Goal: Find specific page/section: Find specific page/section

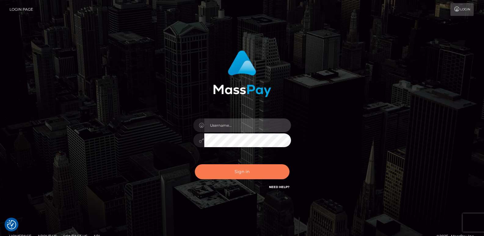
type input "ts2.es"
click at [230, 172] on button "Sign in" at bounding box center [242, 171] width 95 height 15
type input "ts2.es"
click at [214, 172] on button "Sign in" at bounding box center [242, 171] width 95 height 15
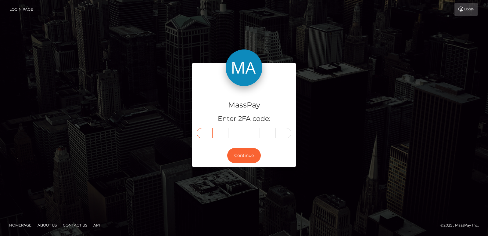
click at [211, 135] on input "text" at bounding box center [205, 133] width 16 height 10
paste input "1"
type input "1"
type input "9"
type input "3"
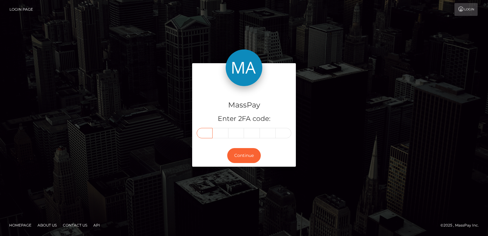
type input "7"
type input "1"
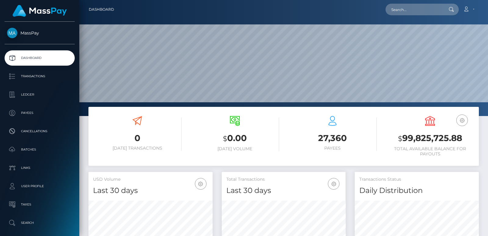
scroll to position [108, 124]
click at [399, 3] on div "Loading... Loading... Account Edit Profile Logout" at bounding box center [299, 9] width 360 height 13
click at [393, 12] on input "text" at bounding box center [414, 10] width 57 height 12
paste input "[EMAIL_ADDRESS][DOMAIN_NAME]"
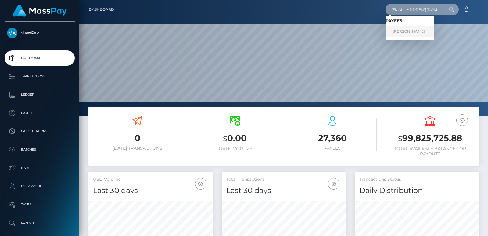
type input "[EMAIL_ADDRESS][DOMAIN_NAME]"
click at [413, 35] on link "Laycie Tobosa" at bounding box center [410, 31] width 49 height 11
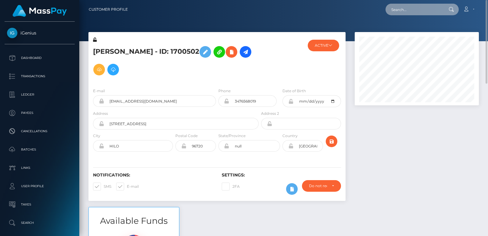
click at [395, 10] on input "text" at bounding box center [414, 10] width 57 height 12
paste input "[EMAIL_ADDRESS][DOMAIN_NAME]"
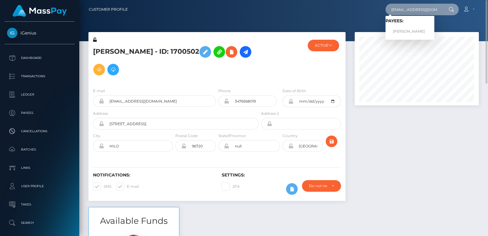
type input "[EMAIL_ADDRESS][DOMAIN_NAME]"
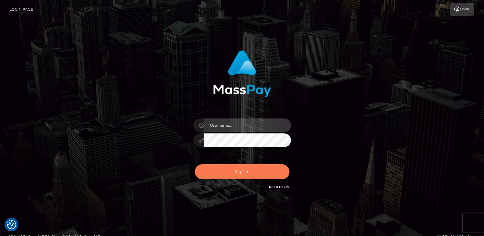
type input "[DOMAIN_NAME]"
click at [239, 164] on button "Sign in" at bounding box center [242, 171] width 95 height 15
type input "ts2.es"
click at [235, 172] on button "Sign in" at bounding box center [242, 171] width 95 height 15
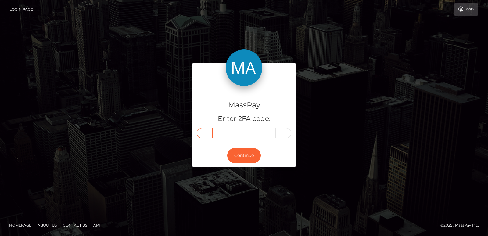
click at [207, 136] on input "text" at bounding box center [205, 133] width 16 height 10
paste input "5"
type input "5"
type input "9"
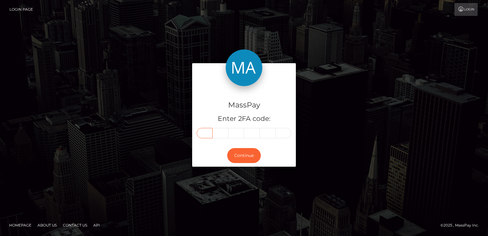
type input "3"
type input "6"
type input "2"
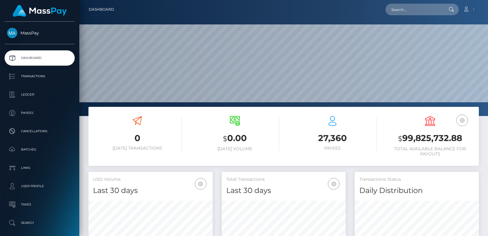
scroll to position [108, 124]
click at [399, 8] on input "text" at bounding box center [414, 10] width 57 height 12
paste input "letsgolaycie@gmail.com"
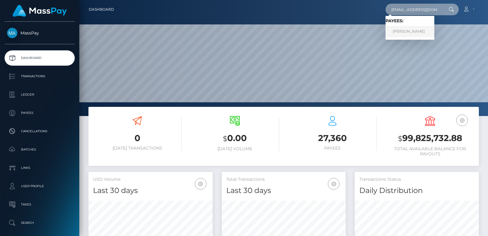
type input "letsgolaycie@gmail.com"
click at [401, 30] on link "Laycie Tobosa" at bounding box center [410, 31] width 49 height 11
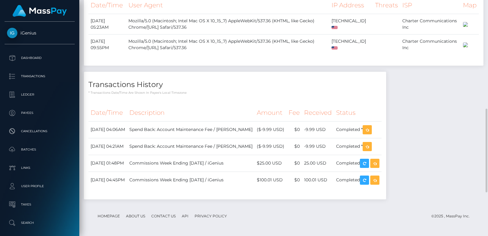
scroll to position [427, 0]
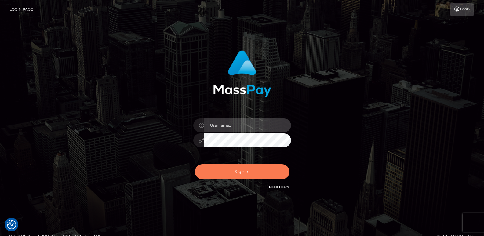
type input "[DOMAIN_NAME]"
click at [214, 177] on button "Sign in" at bounding box center [242, 171] width 95 height 15
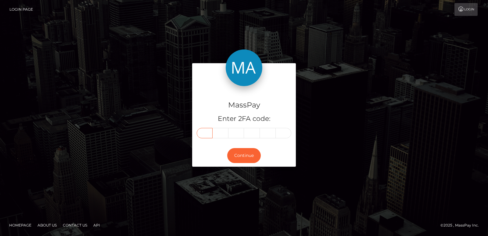
click at [204, 128] on input "text" at bounding box center [205, 133] width 16 height 10
paste input "5"
type input "5"
type input "3"
type input "1"
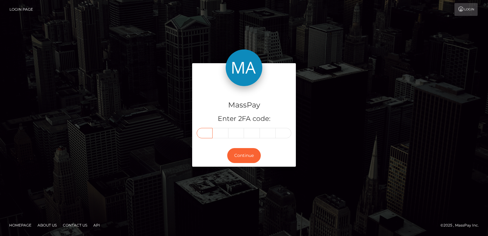
type input "1"
type input "6"
type input "8"
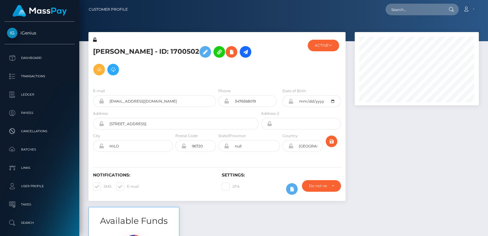
scroll to position [73, 124]
click at [406, 9] on input "text" at bounding box center [414, 10] width 57 height 12
paste input "sandeeaqui@proton.me"
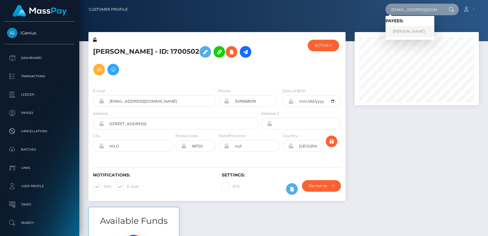
type input "sandeeaqui@proton.me"
click at [404, 35] on link "Sandra Aqui" at bounding box center [410, 31] width 49 height 11
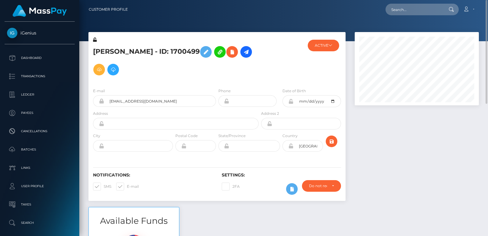
click at [107, 51] on h5 "Sandra Aqui - ID: 1700499" at bounding box center [174, 60] width 162 height 35
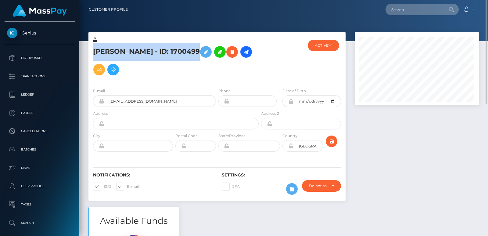
click at [107, 51] on h5 "Sandra Aqui - ID: 1700499" at bounding box center [174, 60] width 162 height 35
